Goal: Information Seeking & Learning: Compare options

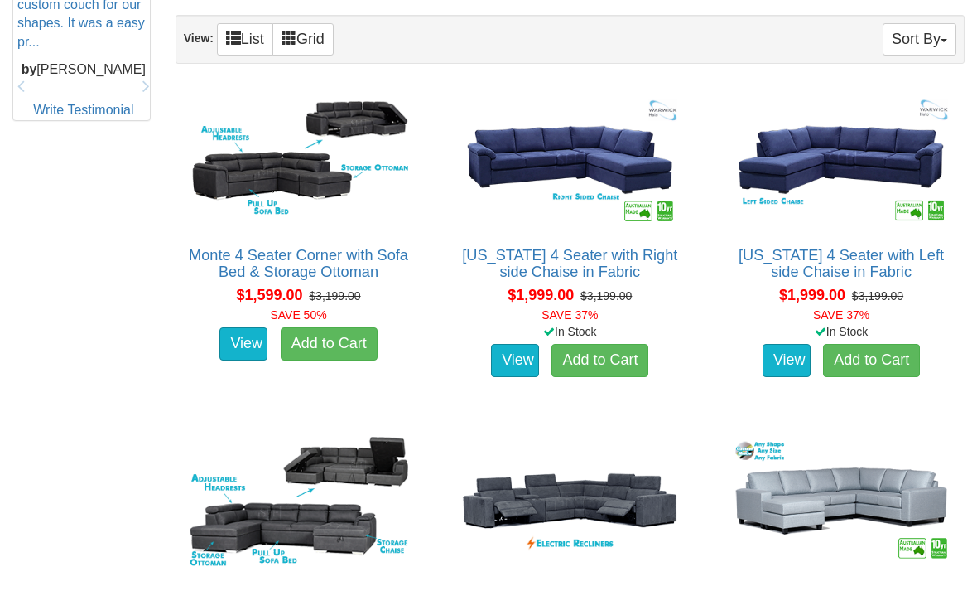
scroll to position [887, 0]
click at [586, 260] on link "[US_STATE] 4 Seater with Right side Chaise in Fabric" at bounding box center [569, 263] width 215 height 33
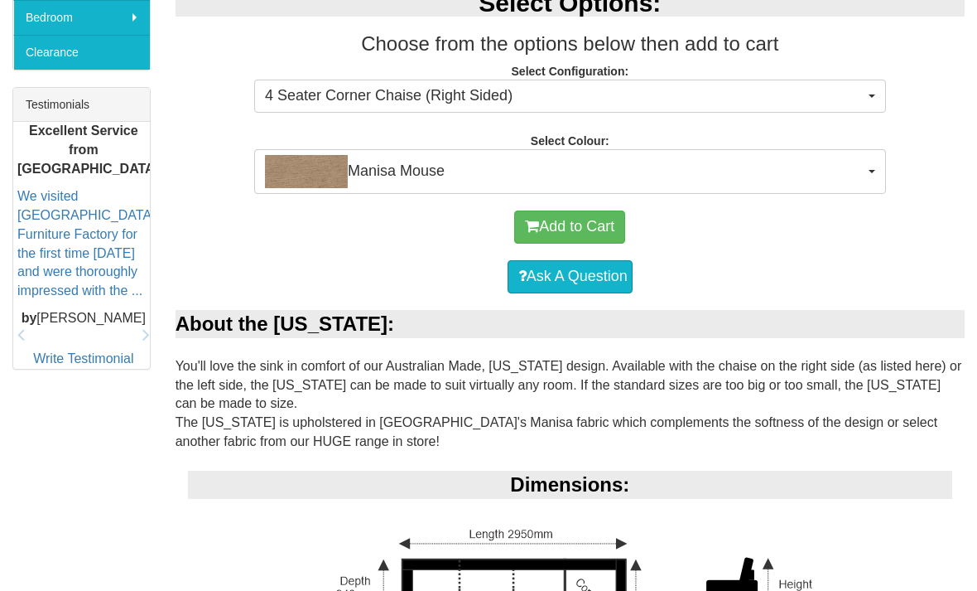
scroll to position [639, 0]
click at [866, 80] on button "4 Seater Corner Chaise (Right Sided)" at bounding box center [570, 96] width 632 height 33
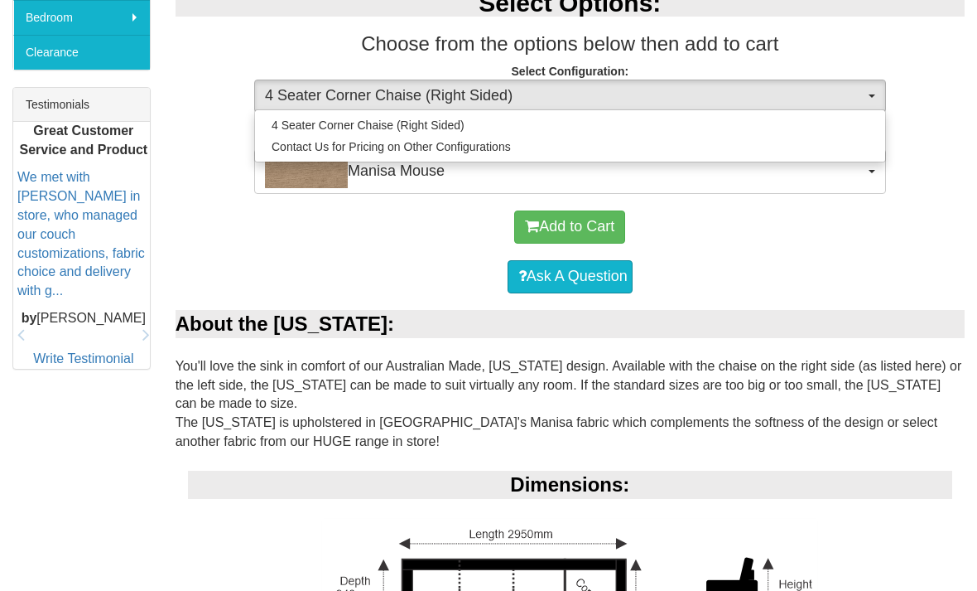
click at [934, 97] on div at bounding box center [488, 295] width 977 height 591
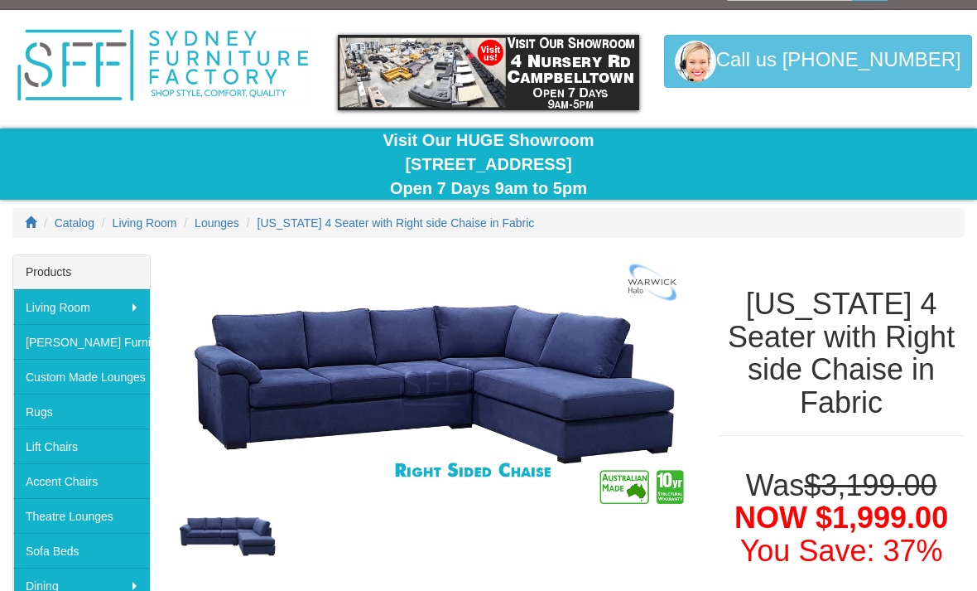
scroll to position [27, 0]
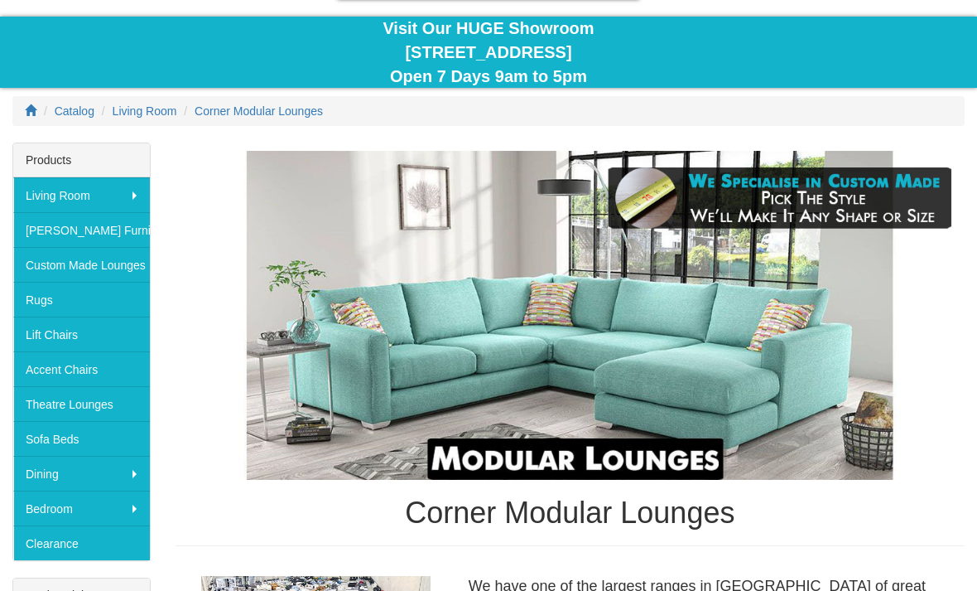
scroll to position [151, 0]
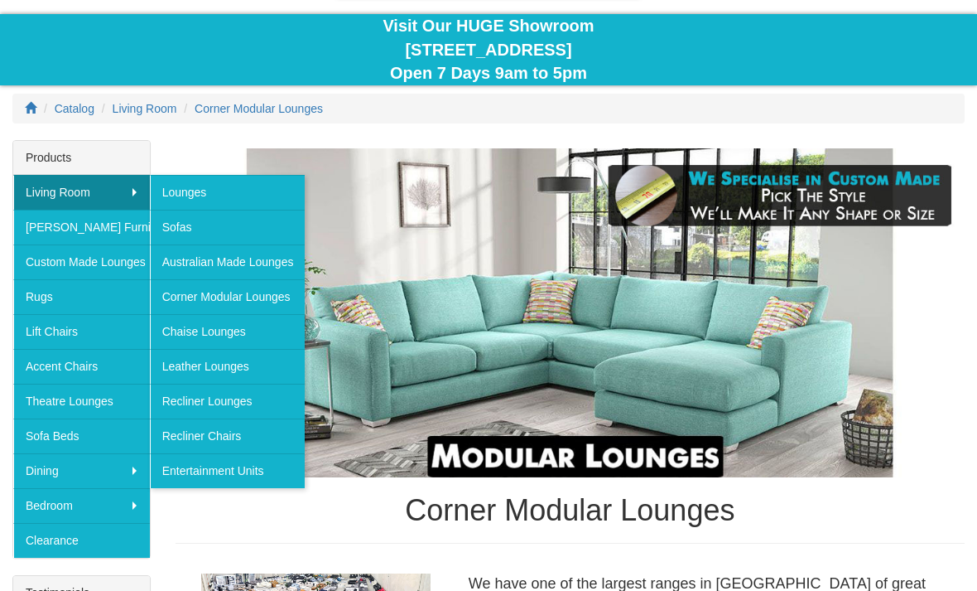
click at [210, 332] on link "Chaise Lounges" at bounding box center [228, 331] width 156 height 35
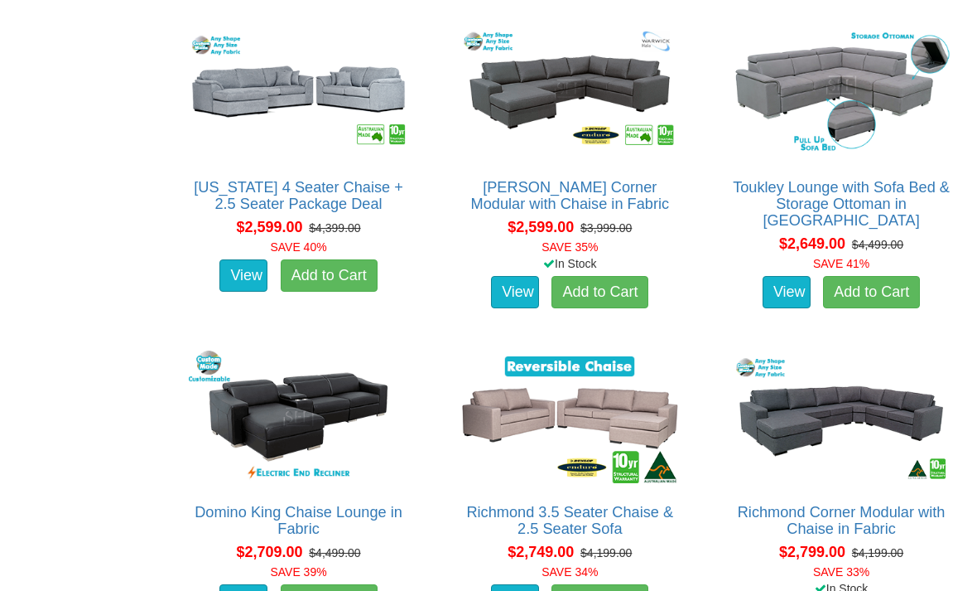
scroll to position [2663, 0]
click at [620, 398] on img at bounding box center [570, 416] width 229 height 140
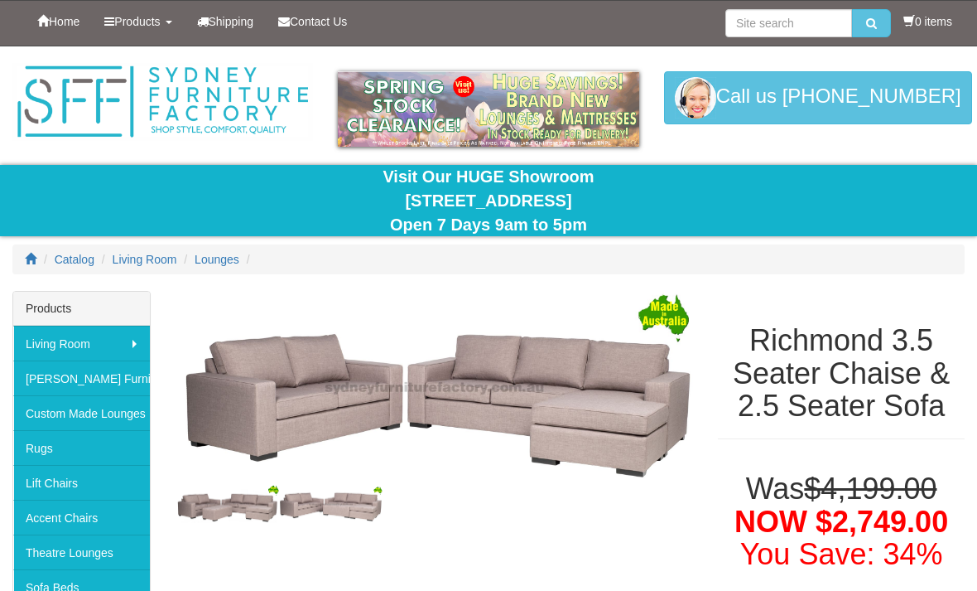
click at [330, 520] on img at bounding box center [331, 503] width 104 height 37
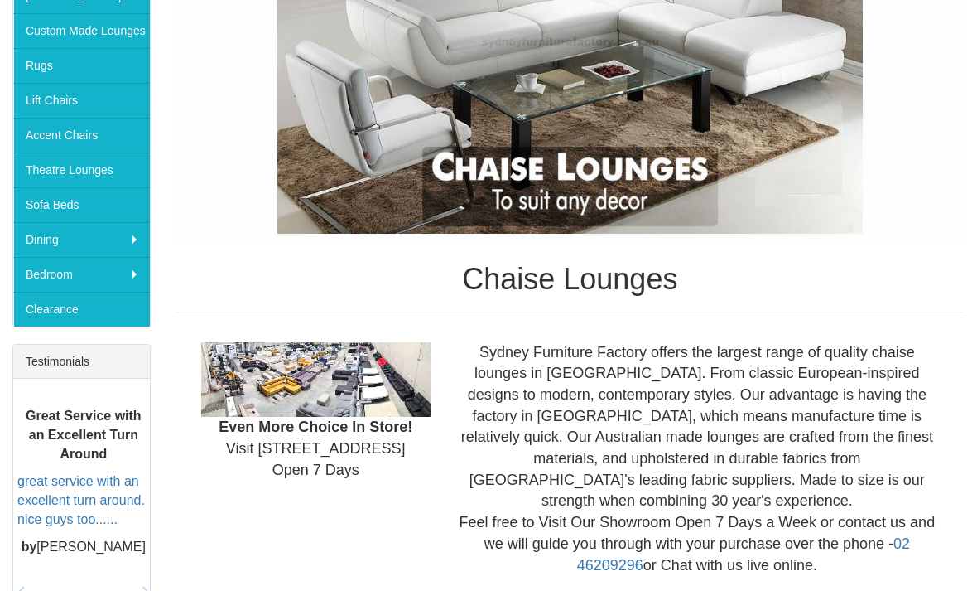
scroll to position [398, 0]
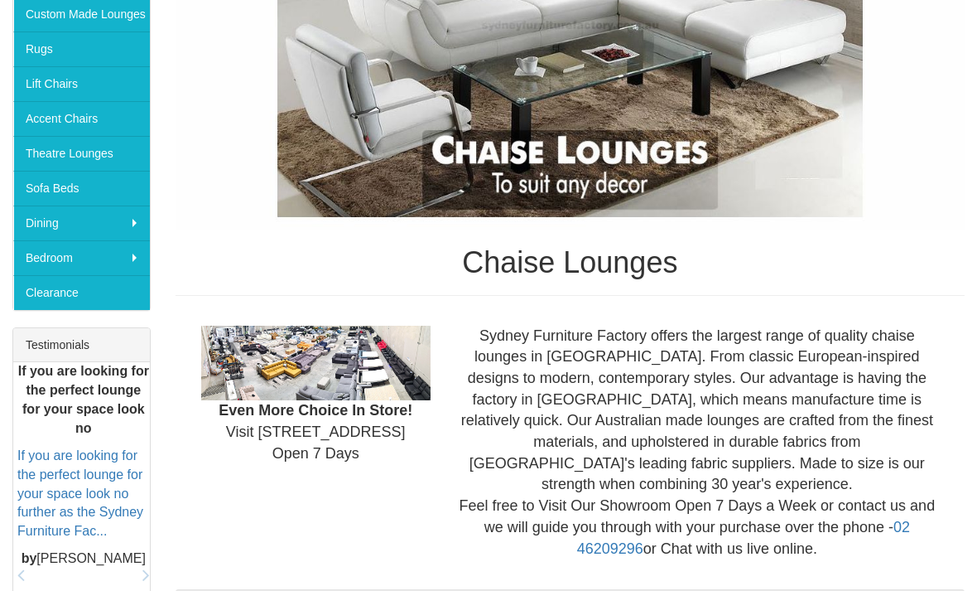
click at [354, 359] on img at bounding box center [315, 362] width 229 height 75
click at [361, 360] on img at bounding box center [315, 362] width 229 height 75
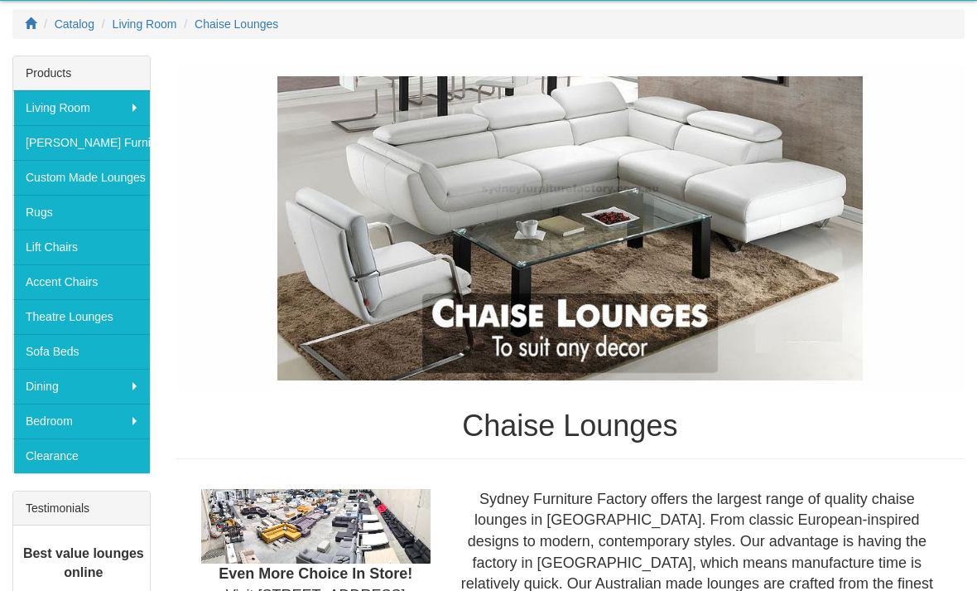
scroll to position [234, 0]
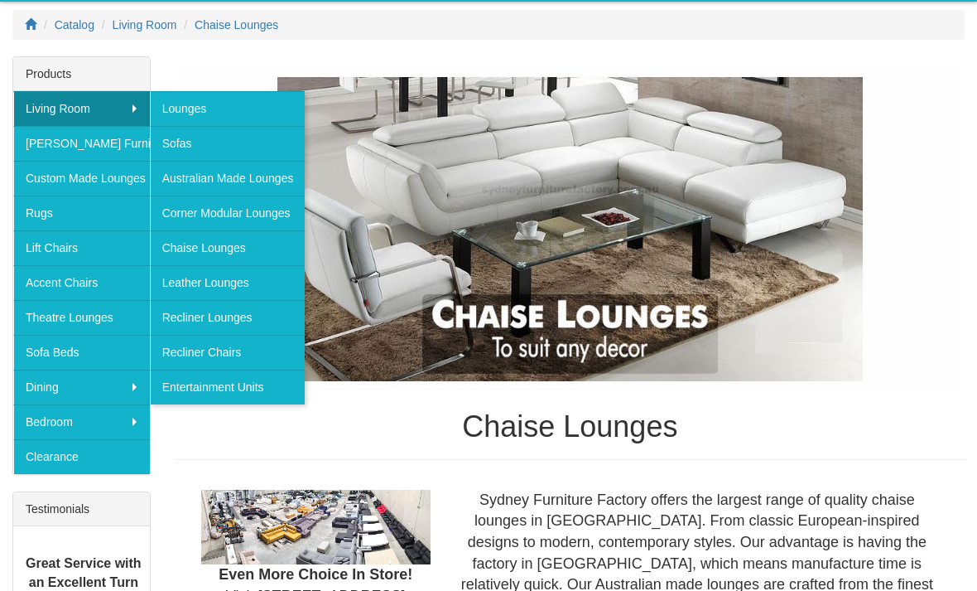
click at [201, 102] on link "Lounges" at bounding box center [228, 108] width 156 height 35
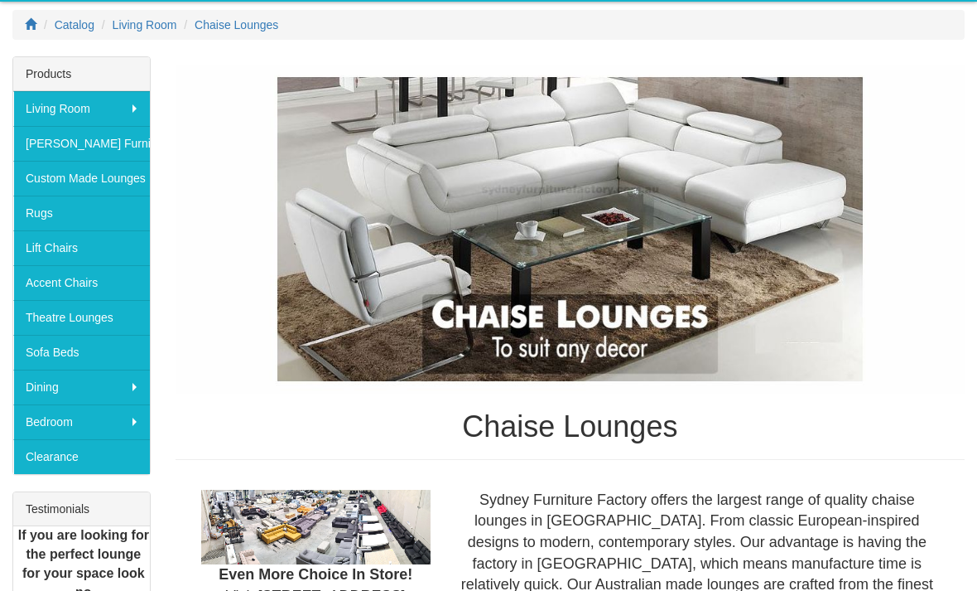
click at [212, 65] on img at bounding box center [570, 229] width 789 height 329
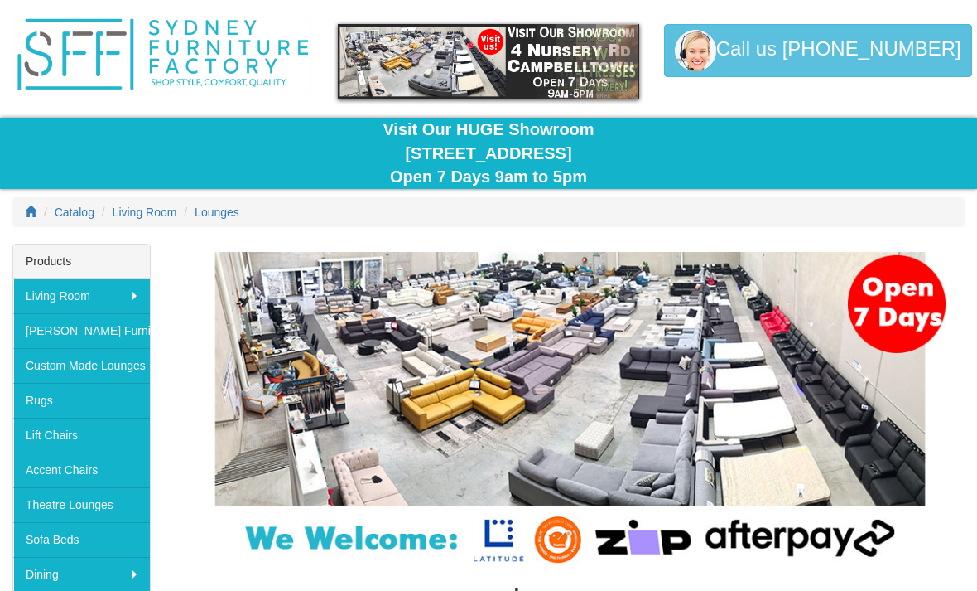
scroll to position [47, 0]
